Goal: Task Accomplishment & Management: Manage account settings

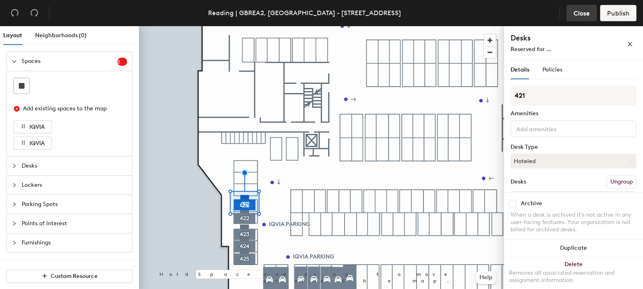
click at [577, 14] on span "Close" at bounding box center [582, 13] width 16 height 8
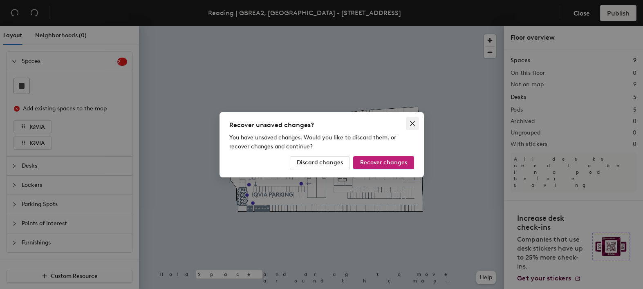
click at [417, 123] on span "Close" at bounding box center [412, 123] width 13 height 7
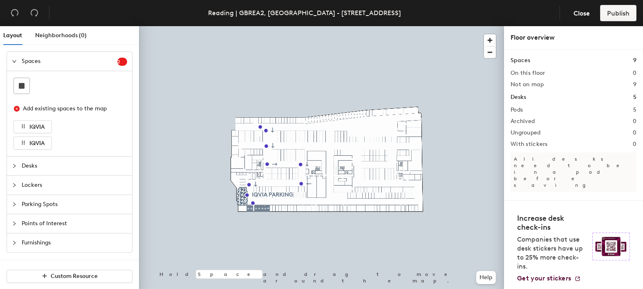
click at [260, 26] on div at bounding box center [321, 26] width 365 height 0
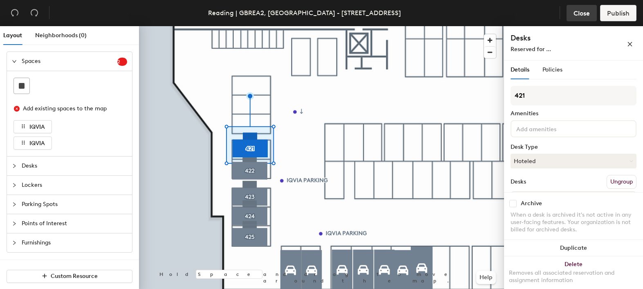
click at [580, 13] on span "Close" at bounding box center [582, 13] width 16 height 8
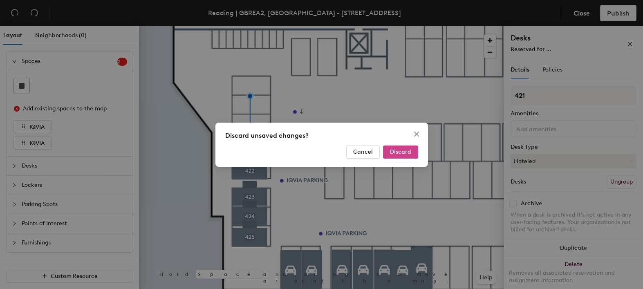
click at [398, 153] on span "Discard" at bounding box center [400, 151] width 21 height 7
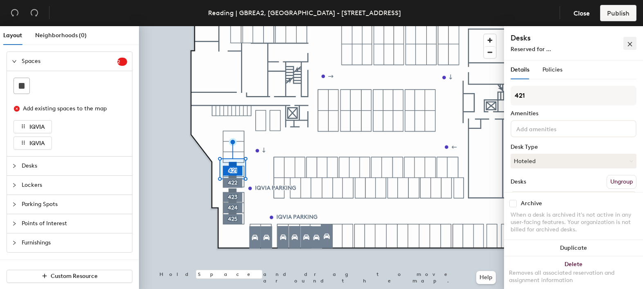
click at [627, 45] on icon "close" at bounding box center [630, 44] width 6 height 6
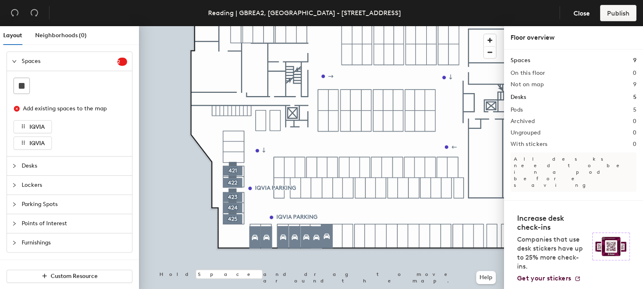
click at [34, 169] on span "Desks" at bounding box center [75, 166] width 106 height 19
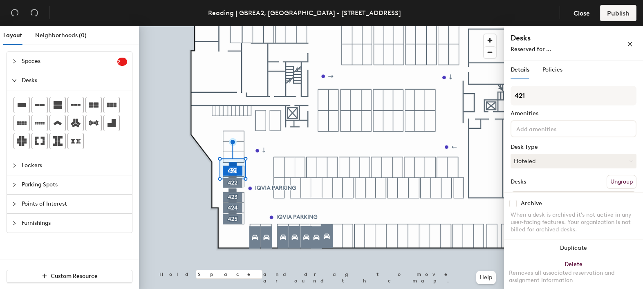
click at [247, 26] on div at bounding box center [321, 26] width 365 height 0
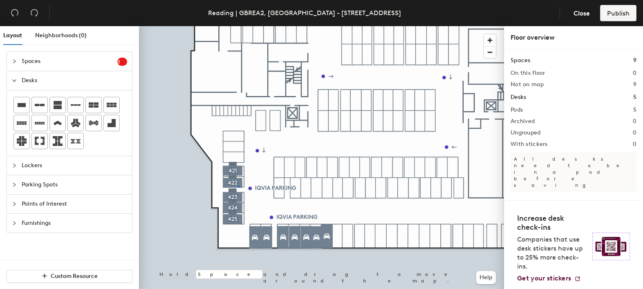
click at [238, 26] on div at bounding box center [321, 26] width 365 height 0
click at [632, 110] on div "Spaces 9 On this floor 0 Not on map 9 Desks 5 Pods 5 Archived 0 Ungrouped 0 Wit…" at bounding box center [573, 124] width 139 height 151
click at [630, 110] on div "Spaces 9 On this floor 0 Not on map 9 Desks 5 Pods 5 Archived 0 Ungrouped 0 Wit…" at bounding box center [573, 124] width 139 height 151
click at [634, 109] on h2 "5" at bounding box center [635, 110] width 3 height 7
click at [519, 111] on h2 "Pods" at bounding box center [517, 110] width 12 height 7
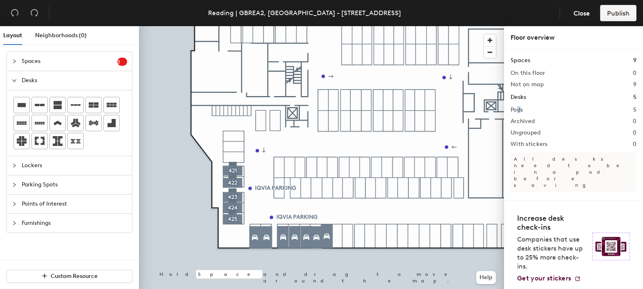
click at [519, 111] on h2 "Pods" at bounding box center [517, 110] width 12 height 7
click at [534, 113] on div "Pods 5" at bounding box center [574, 110] width 126 height 7
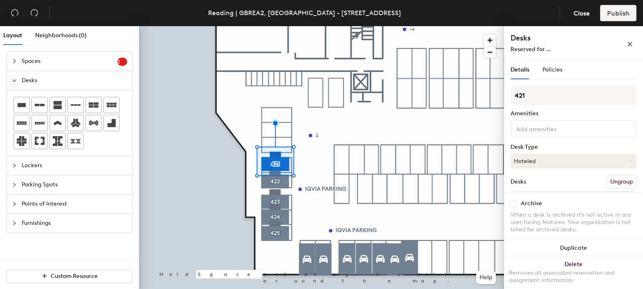
click at [44, 63] on span "Spaces" at bounding box center [70, 61] width 96 height 19
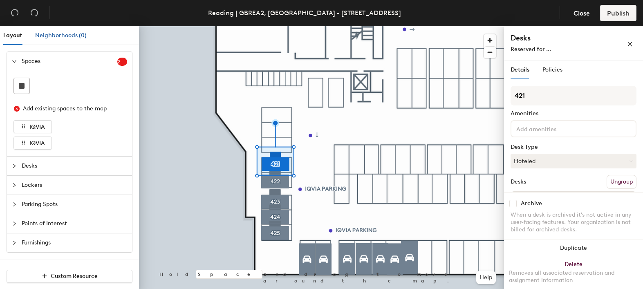
click at [55, 31] on div "Neighborhoods (0)" at bounding box center [61, 35] width 52 height 9
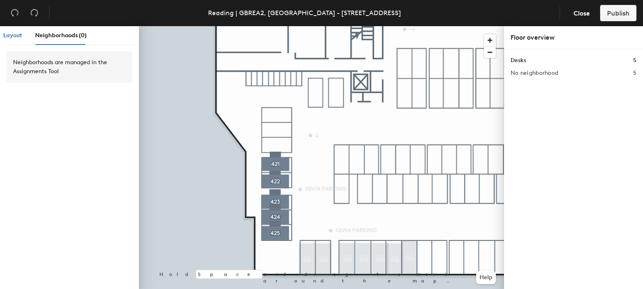
click at [12, 36] on span "Layout" at bounding box center [12, 35] width 19 height 7
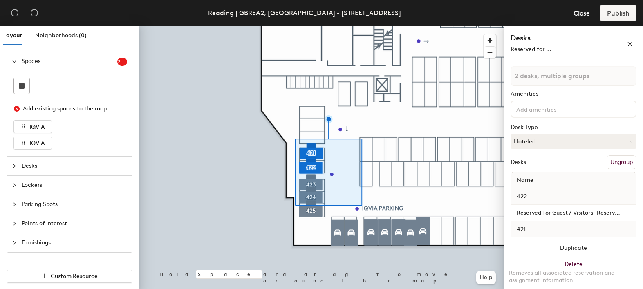
scroll to position [45, 0]
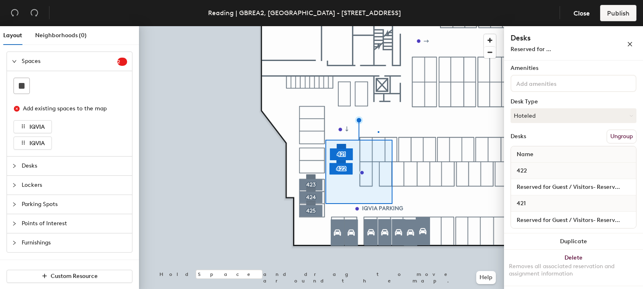
click at [378, 26] on div at bounding box center [321, 26] width 365 height 0
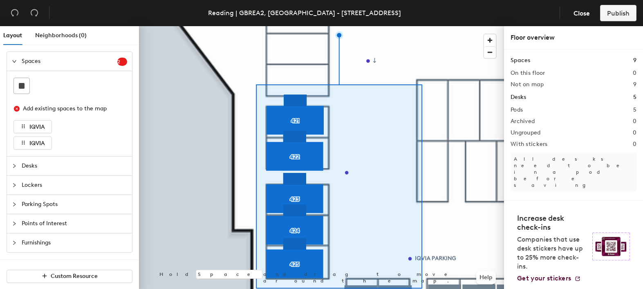
click at [297, 26] on div at bounding box center [321, 26] width 365 height 0
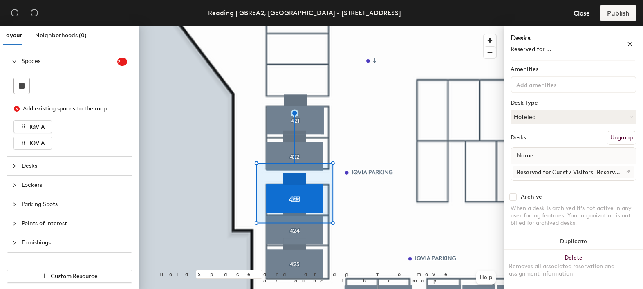
scroll to position [0, 0]
